Goal: Task Accomplishment & Management: Manage account settings

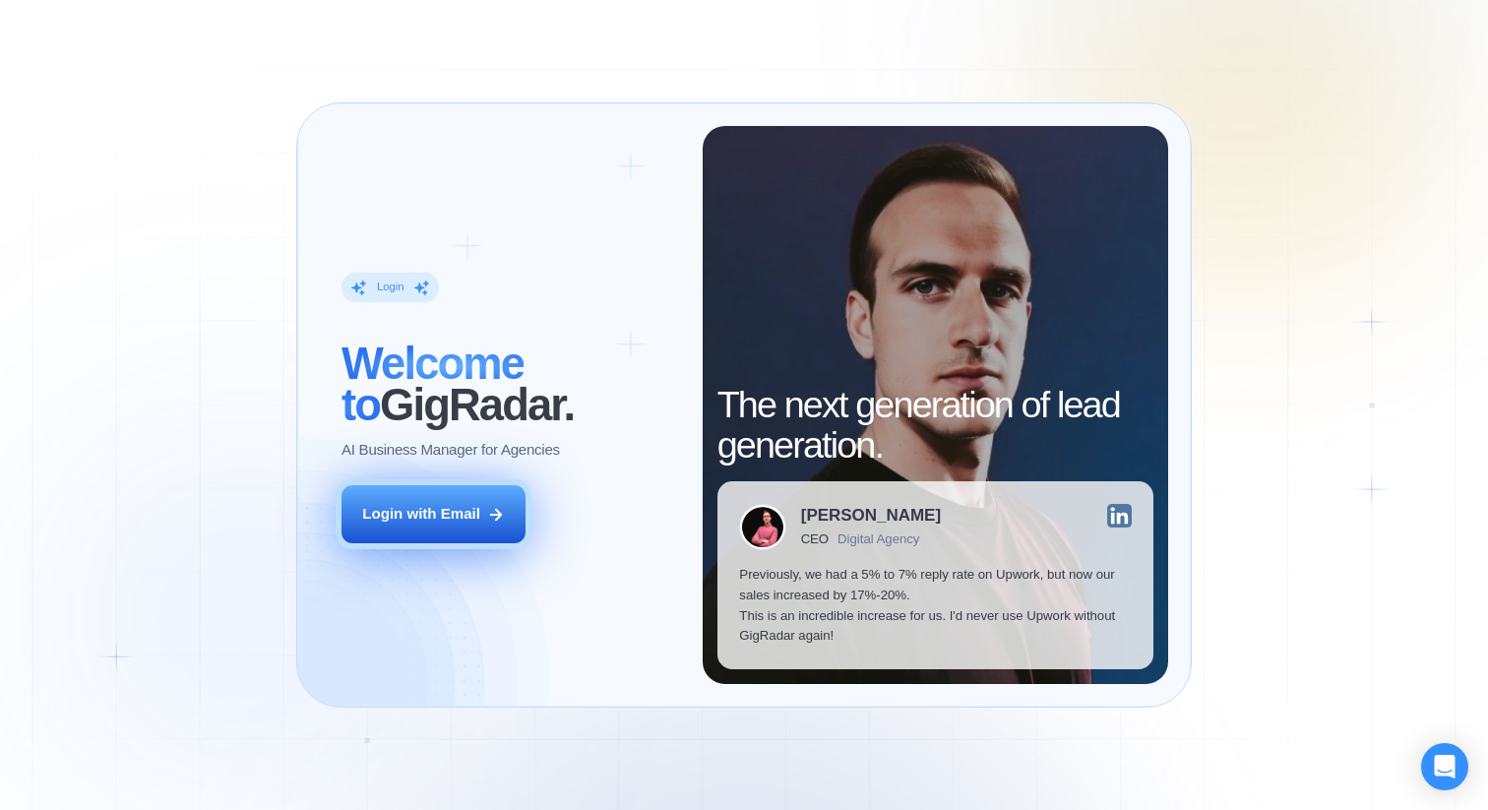
click at [441, 524] on div "Login with Email" at bounding box center [421, 514] width 118 height 21
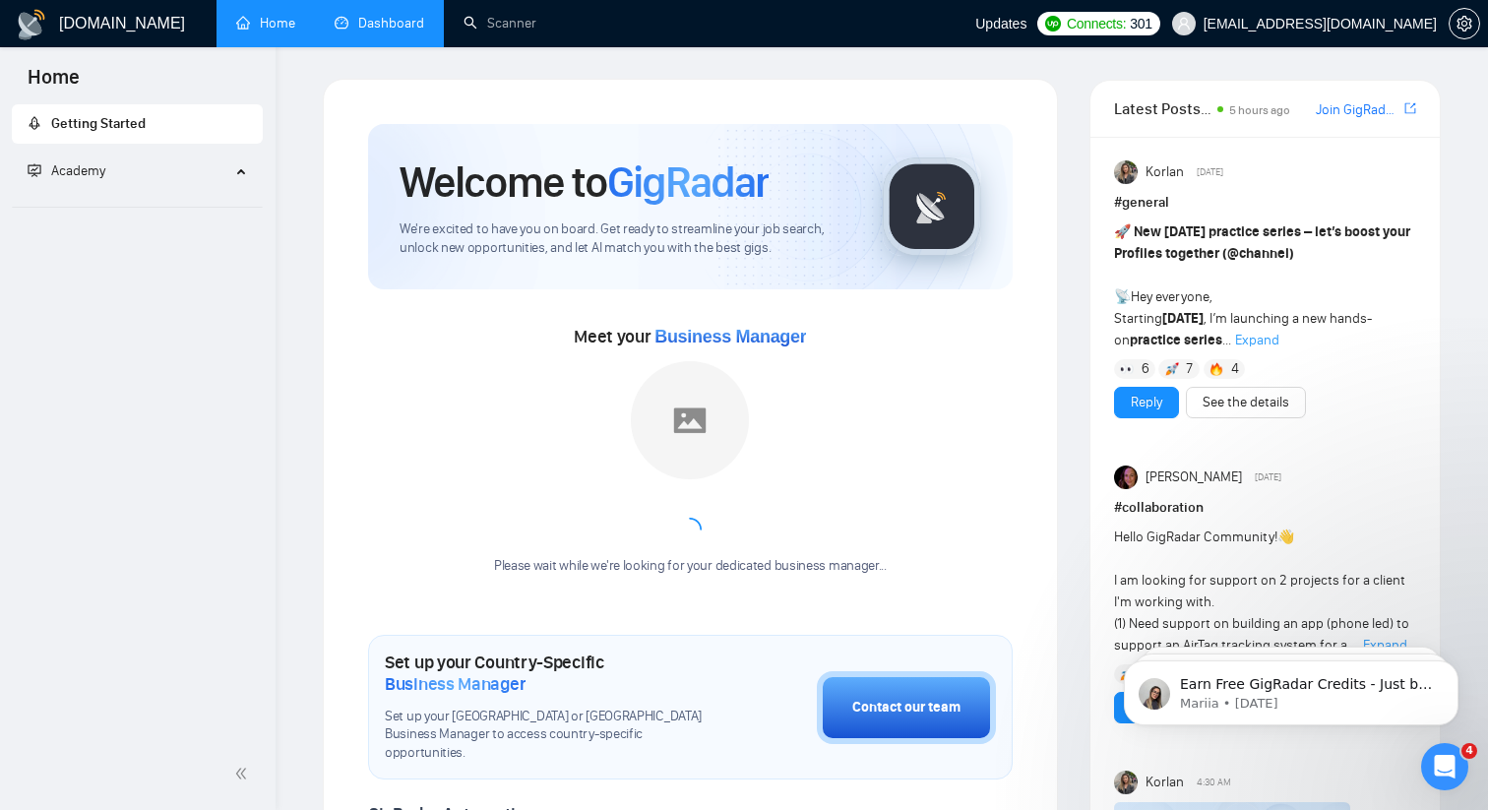
click at [390, 15] on link "Dashboard" at bounding box center [380, 23] width 90 height 17
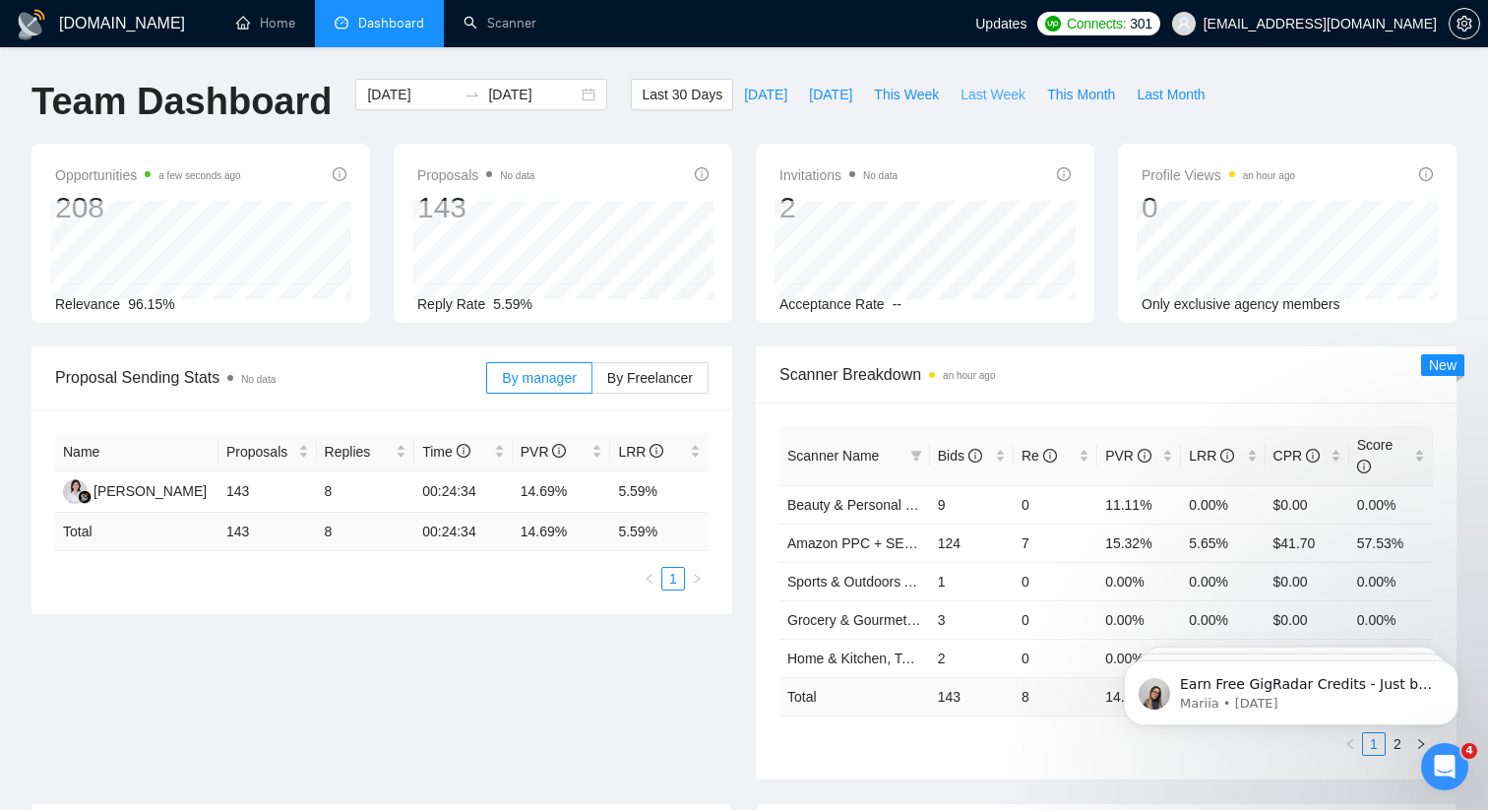
click at [984, 93] on span "Last Week" at bounding box center [992, 95] width 65 height 22
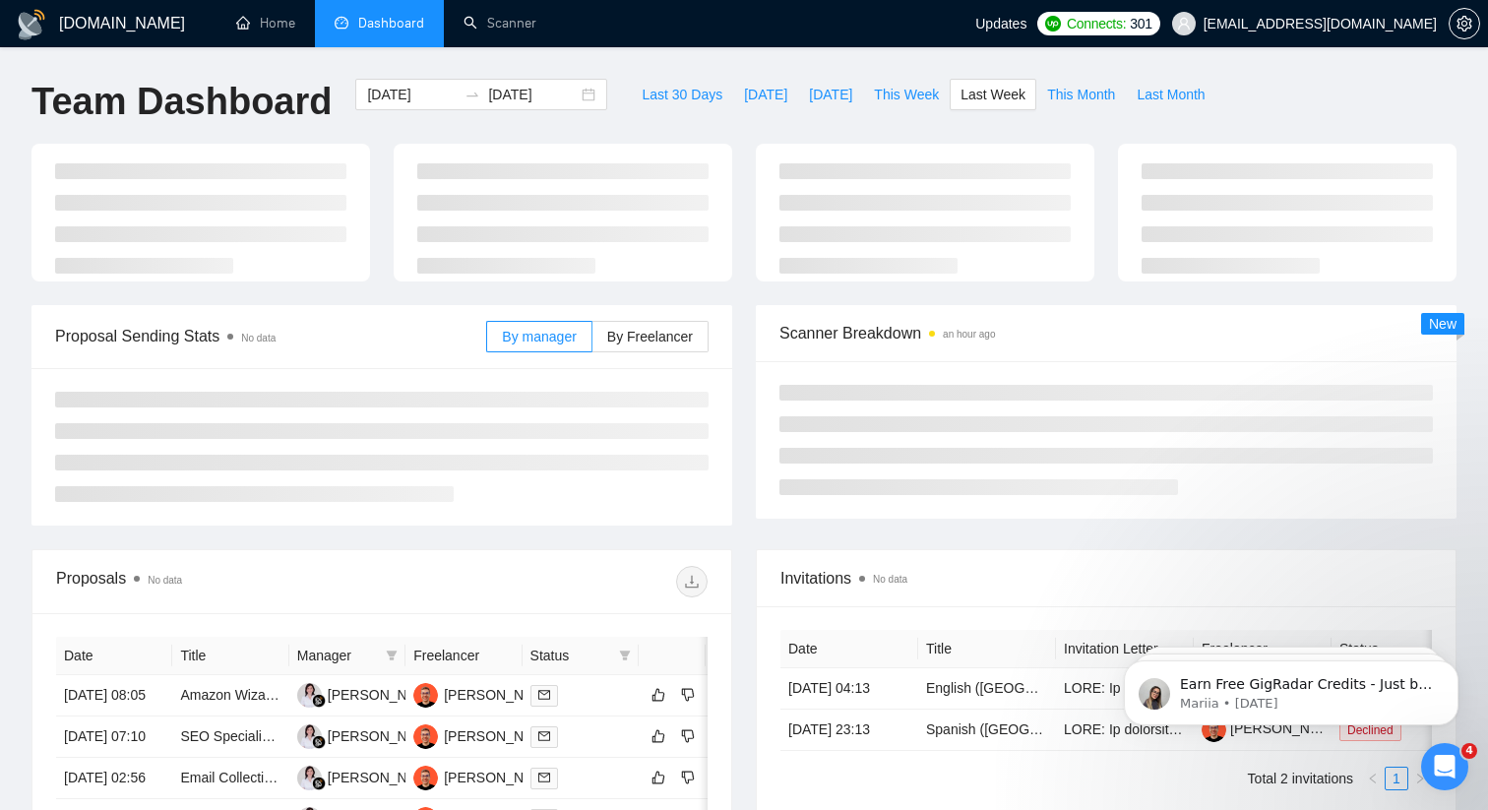
type input "[DATE]"
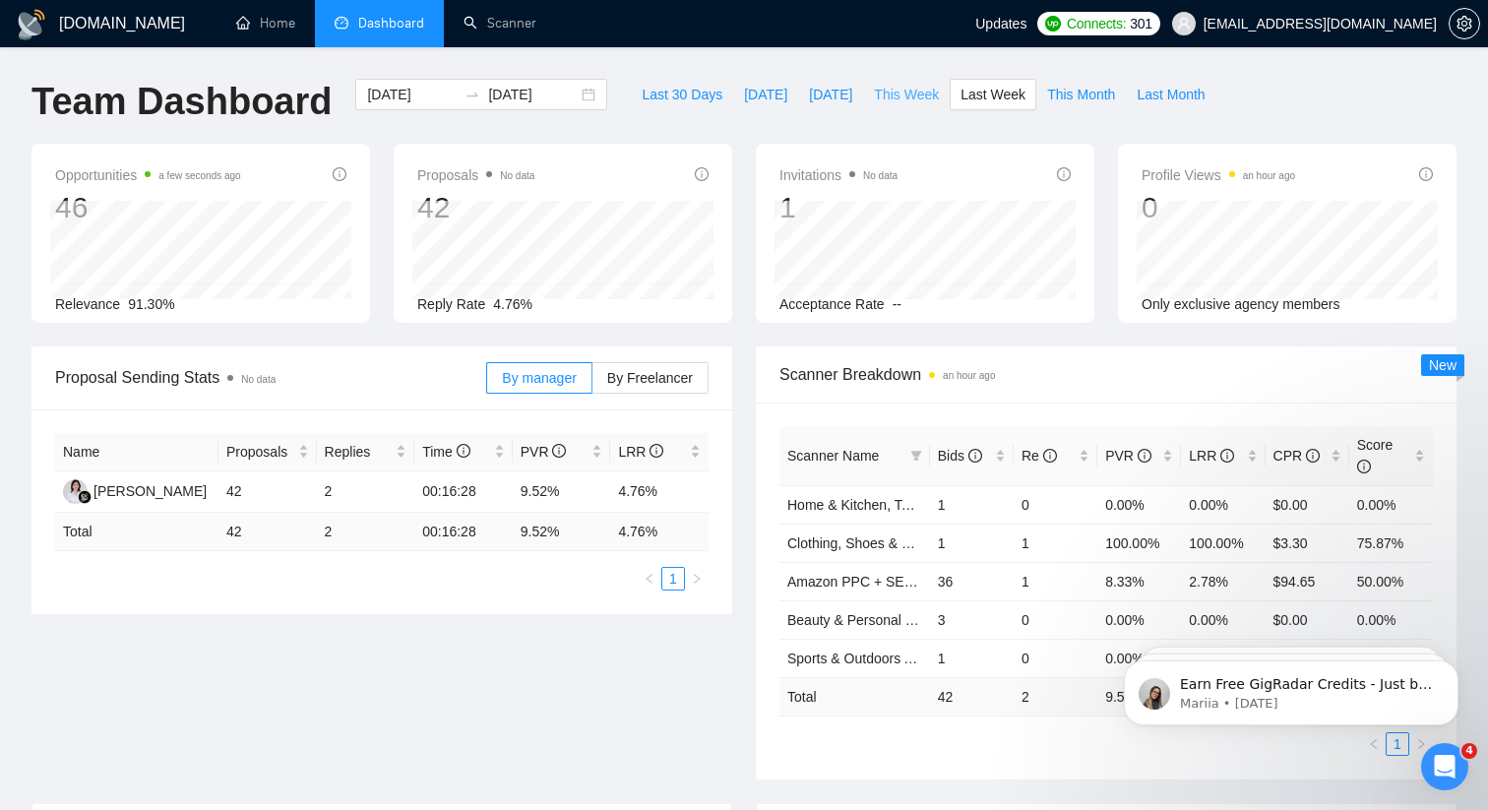
click at [887, 100] on span "This Week" at bounding box center [906, 95] width 65 height 22
type input "[DATE]"
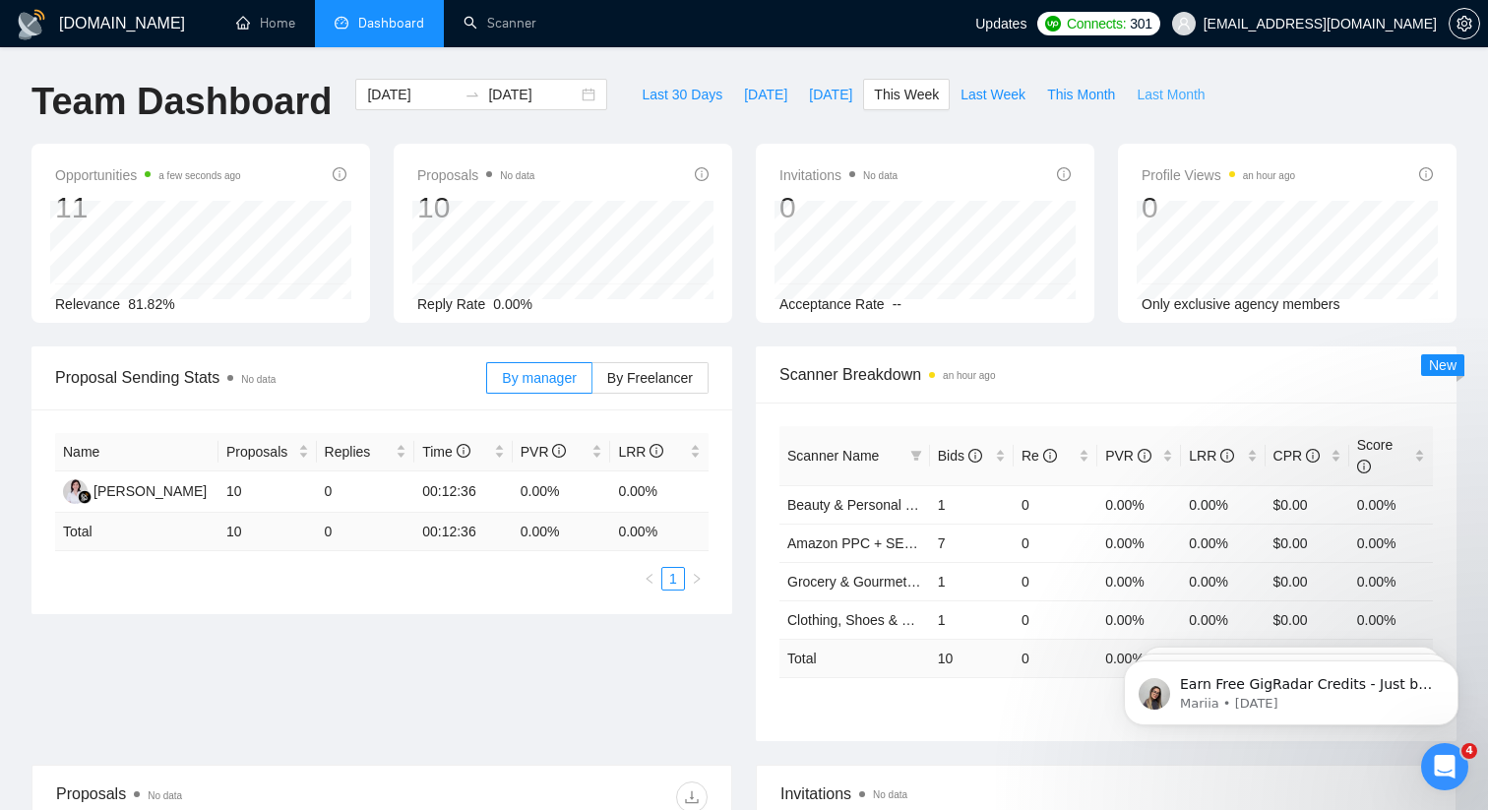
click at [1149, 94] on span "Last Month" at bounding box center [1171, 95] width 68 height 22
type input "[DATE]"
